Goal: Task Accomplishment & Management: Use online tool/utility

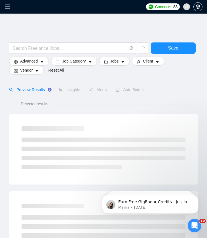
click at [10, 8] on icon "menu" at bounding box center [8, 7] width 6 height 6
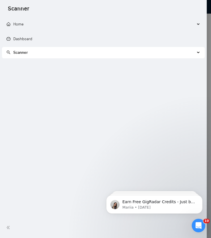
click at [96, 57] on span "Scanner" at bounding box center [101, 52] width 188 height 11
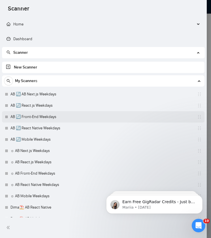
click at [40, 118] on link "AB 🔄 Front-End Weekdays" at bounding box center [37, 116] width 54 height 11
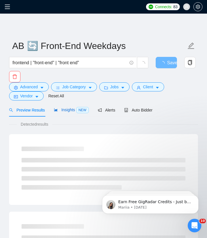
click at [83, 110] on span "NEW" at bounding box center [82, 110] width 12 height 6
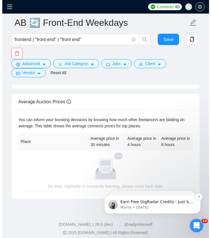
scroll to position [314, 0]
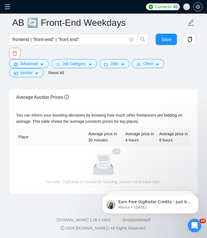
click at [9, 11] on span at bounding box center [9, 7] width 9 height 14
click at [9, 9] on icon "menu" at bounding box center [7, 7] width 5 height 5
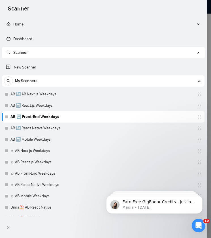
click at [18, 24] on span "Home" at bounding box center [18, 24] width 10 height 5
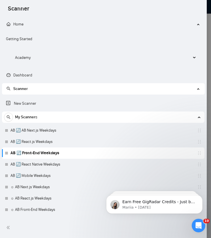
click at [21, 21] on span "Home" at bounding box center [101, 24] width 188 height 11
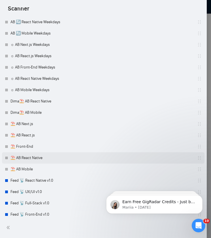
scroll to position [132, 0]
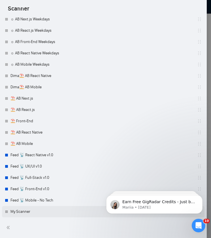
click at [24, 213] on link "My Scanner" at bounding box center [37, 211] width 54 height 11
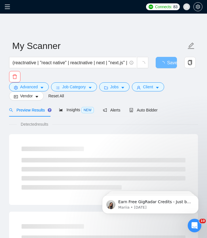
click at [5, 9] on icon "menu" at bounding box center [8, 7] width 6 height 6
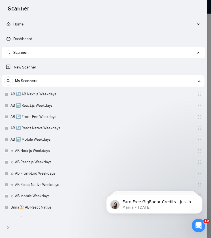
click at [23, 57] on span "Scanner" at bounding box center [101, 52] width 188 height 11
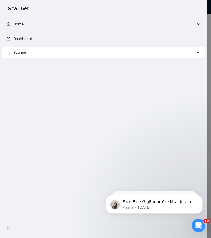
drag, startPoint x: 20, startPoint y: 50, endPoint x: 19, endPoint y: 61, distance: 11.1
click at [20, 50] on span "Scanner" at bounding box center [101, 52] width 188 height 11
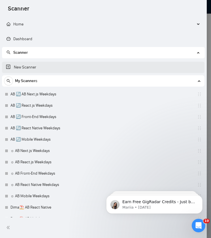
click at [18, 68] on link "New Scanner" at bounding box center [103, 67] width 194 height 11
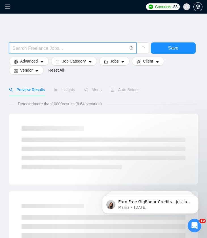
click at [75, 50] on input "text" at bounding box center [69, 48] width 114 height 7
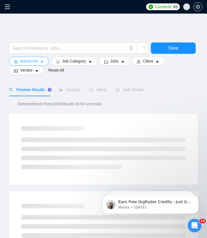
click at [34, 57] on button "Advanced" at bounding box center [29, 61] width 40 height 9
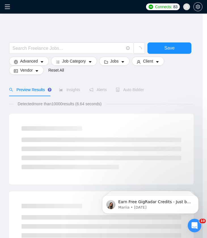
click at [74, 66] on div "Advanced Job Category Jobs Client Vendor Reset All" at bounding box center [100, 66] width 184 height 18
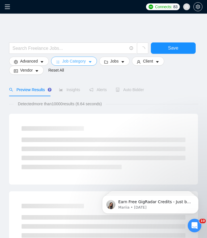
click at [75, 63] on span "Job Category" at bounding box center [73, 61] width 23 height 6
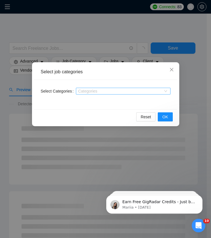
click at [102, 88] on div "Categories" at bounding box center [123, 91] width 95 height 7
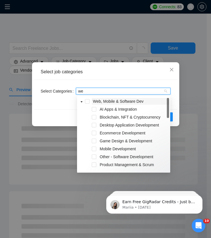
type input "web"
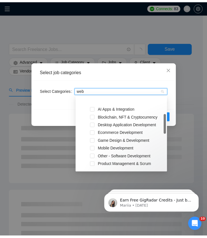
scroll to position [31, 0]
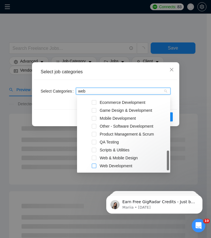
click at [95, 166] on span at bounding box center [94, 166] width 5 height 5
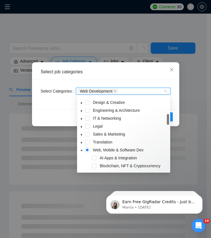
click at [126, 73] on div "Select job categories" at bounding box center [106, 72] width 130 height 6
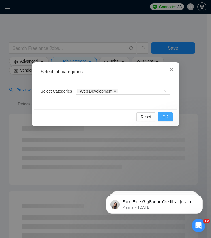
click at [166, 116] on span "OK" at bounding box center [165, 117] width 6 height 6
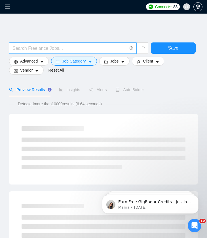
click at [61, 47] on input "text" at bounding box center [69, 48] width 114 height 7
click at [83, 39] on div at bounding box center [103, 40] width 188 height 6
click at [54, 45] on input "text" at bounding box center [69, 48] width 114 height 7
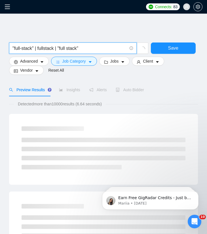
type input ""full-stack" | fullstack | "full stack""
click at [158, 47] on button "Save" at bounding box center [173, 47] width 45 height 11
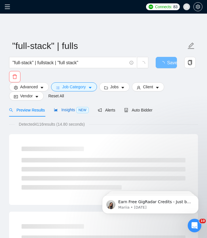
click at [72, 111] on span "Insights NEW" at bounding box center [71, 110] width 35 height 5
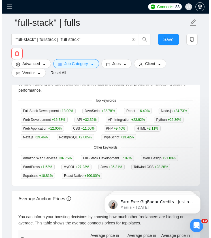
scroll to position [201, 0]
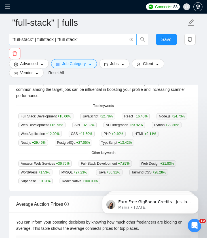
click at [67, 35] on span ""full-stack" | fullstack | "full stack"" at bounding box center [72, 39] width 127 height 11
click at [103, 39] on input ""full-stack" | fullstack | "full stack"" at bounding box center [69, 39] width 114 height 7
type input ""mobile app""
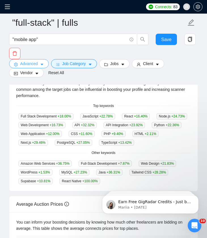
click at [31, 65] on span "Advanced" at bounding box center [29, 64] width 18 height 6
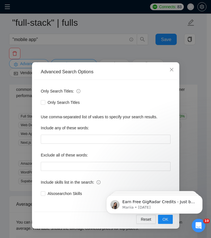
scroll to position [148, 0]
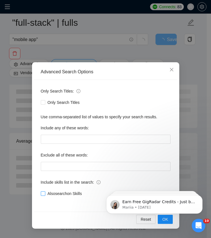
click at [59, 195] on span "Also search on Skills" at bounding box center [64, 193] width 39 height 6
click at [45, 195] on input "Also search on Skills" at bounding box center [43, 193] width 4 height 4
checkbox input "true"
click at [162, 220] on body "Earn Free GigRadar Credits - Just by Sharing Your Story! 💬 Want more credits fo…" at bounding box center [154, 202] width 109 height 35
click at [160, 220] on body "Earn Free GigRadar Credits - Just by Sharing Your Story! 💬 Want more credits fo…" at bounding box center [154, 202] width 109 height 35
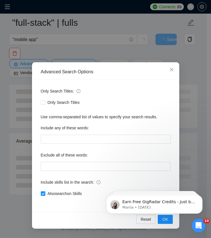
click at [165, 220] on html "Earn Free GigRadar Credits - Just by Sharing Your Story! 💬 Want more credits fo…" at bounding box center [154, 203] width 113 height 40
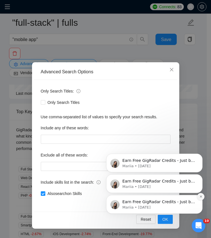
click at [202, 196] on icon "Dismiss notification" at bounding box center [200, 196] width 3 height 3
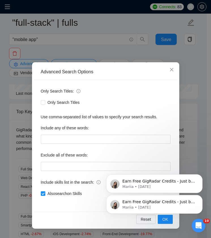
click at [201, 179] on div "Earn Free GigRadar Credits - Just by Sharing Your Story! 💬 Want more credits fo…" at bounding box center [154, 178] width 104 height 71
click at [201, 201] on div "Earn Free GigRadar Credits - Just by Sharing Your Story! 💬 Want more credits fo…" at bounding box center [154, 204] width 96 height 19
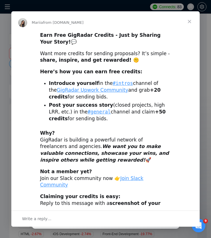
scroll to position [0, 0]
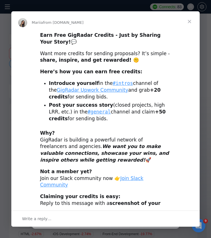
click at [199, 215] on div "Write a reply…" at bounding box center [105, 219] width 188 height 16
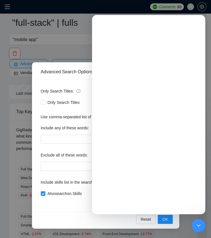
click at [202, 216] on div "Advanced Search Options Only Search Titles: Only Search Titles Use comma-separa…" at bounding box center [105, 119] width 211 height 238
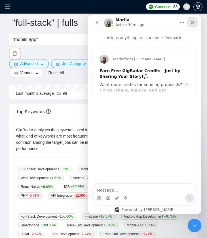
click at [194, 24] on icon "Close" at bounding box center [192, 22] width 5 height 5
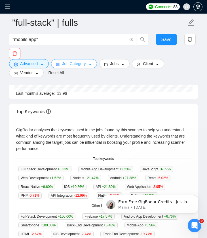
click at [64, 64] on span "Job Category" at bounding box center [73, 64] width 23 height 6
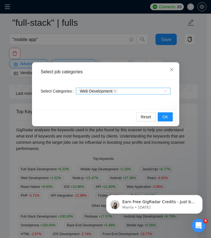
click at [120, 90] on input "Select Categories" at bounding box center [119, 91] width 1 height 5
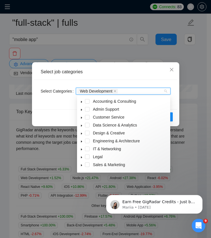
click at [115, 91] on span "Web Development" at bounding box center [97, 91] width 40 height 5
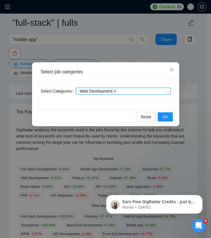
click at [116, 91] on icon "close" at bounding box center [115, 91] width 2 height 2
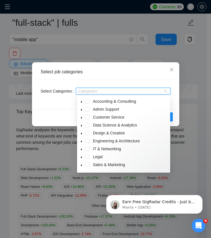
click at [113, 91] on div at bounding box center [120, 91] width 86 height 5
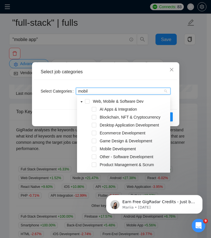
type input "mobile"
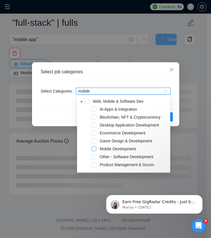
click at [93, 150] on span at bounding box center [94, 149] width 5 height 5
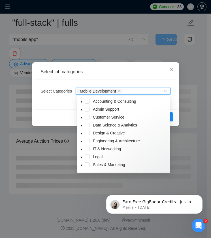
click at [38, 87] on div "Select Categories Mobile Development" at bounding box center [105, 94] width 143 height 29
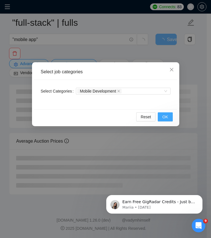
click at [162, 118] on button "OK" at bounding box center [165, 116] width 15 height 9
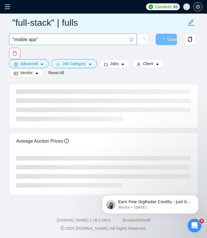
drag, startPoint x: 58, startPoint y: 25, endPoint x: 56, endPoint y: 34, distance: 8.7
click at [58, 27] on input ""full-stack" | fulls" at bounding box center [99, 23] width 174 height 14
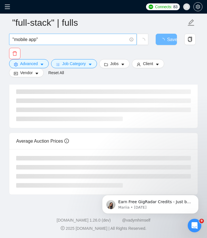
click at [57, 37] on input ""mobile app"" at bounding box center [69, 39] width 114 height 7
click at [54, 56] on div "Save" at bounding box center [102, 46] width 188 height 25
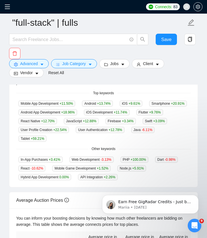
scroll to position [209, 0]
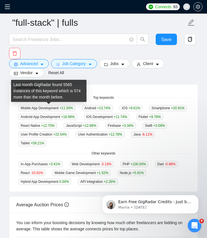
click at [22, 108] on span "Mobile App Development +11.50 %" at bounding box center [46, 108] width 57 height 6
drag, startPoint x: 22, startPoint y: 108, endPoint x: 52, endPoint y: 110, distance: 29.8
click at [52, 110] on span "Mobile App Development +11.50 %" at bounding box center [46, 108] width 57 height 6
copy span "Mobile App Development"
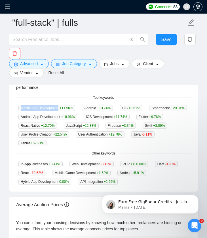
click at [94, 106] on span "Android +13.74 %" at bounding box center [97, 108] width 31 height 6
copy span "Android"
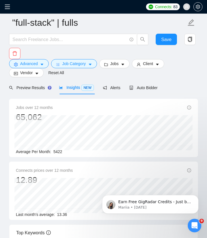
scroll to position [18, 0]
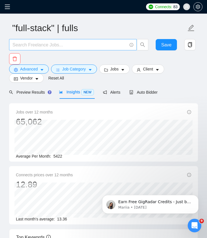
click at [61, 45] on input "text" at bounding box center [69, 44] width 114 height 7
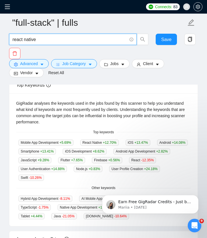
scroll to position [193, 0]
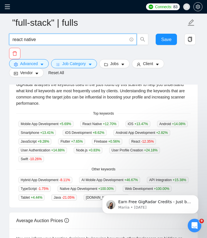
click at [8, 39] on div "react native" at bounding box center [78, 41] width 141 height 14
click at [16, 43] on input "react native" at bounding box center [69, 39] width 114 height 7
click at [13, 41] on input "react native" at bounding box center [69, 39] width 114 height 7
click at [53, 39] on input ""react native" at bounding box center [69, 39] width 114 height 7
type input ""react native""
